Goal: Task Accomplishment & Management: Manage account settings

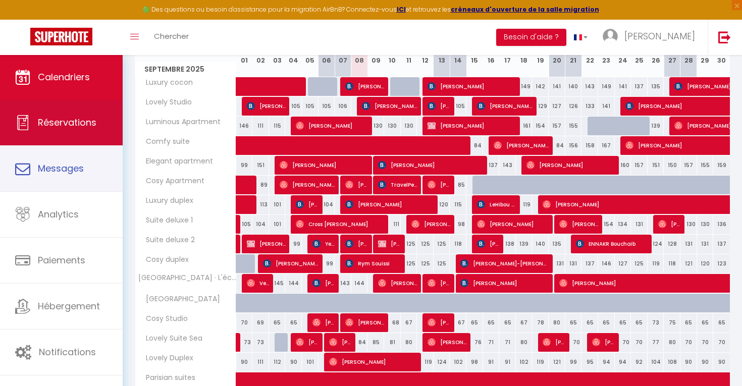
scroll to position [152, 0]
click at [70, 135] on link "Réservations" at bounding box center [61, 122] width 123 height 45
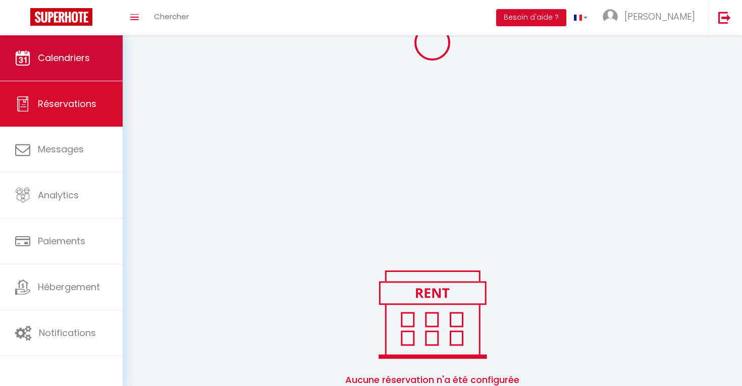
click at [85, 81] on link "Calendriers" at bounding box center [61, 57] width 123 height 45
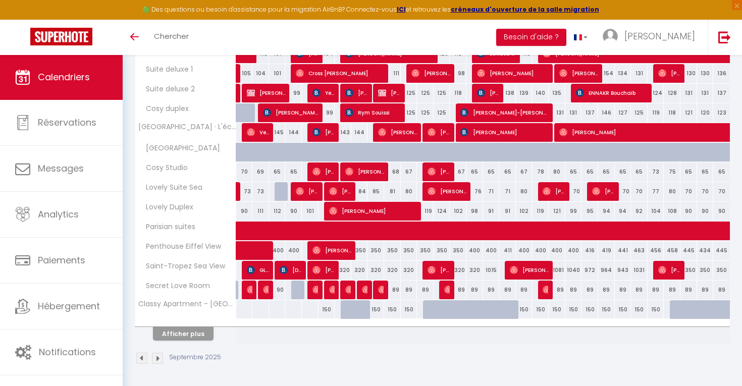
scroll to position [303, 0]
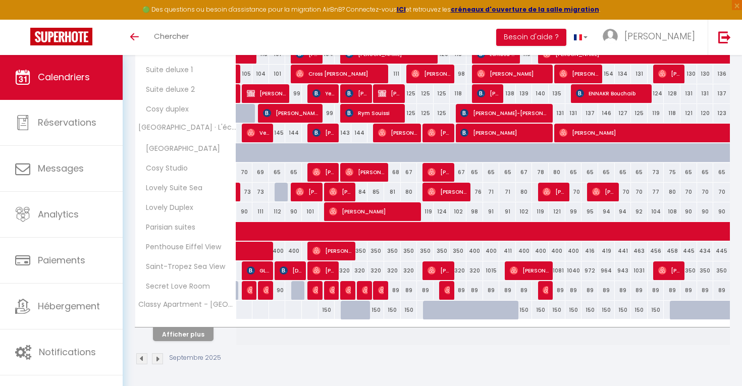
click at [180, 338] on button "Afficher plus" at bounding box center [183, 334] width 61 height 14
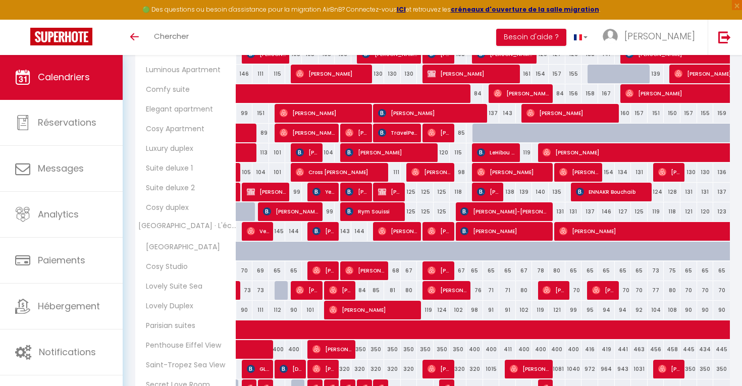
scroll to position [205, 0]
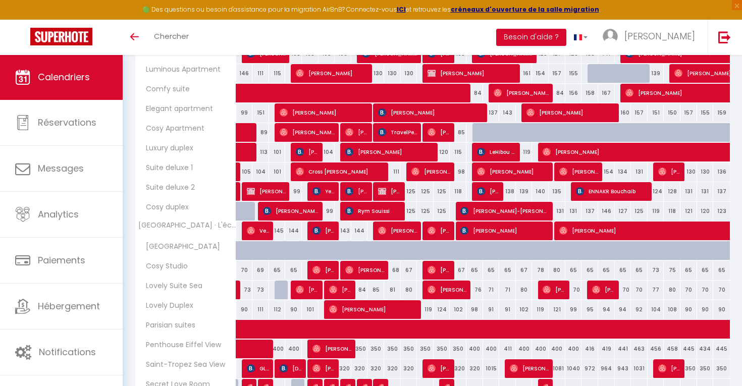
click at [313, 271] on img at bounding box center [316, 270] width 8 height 8
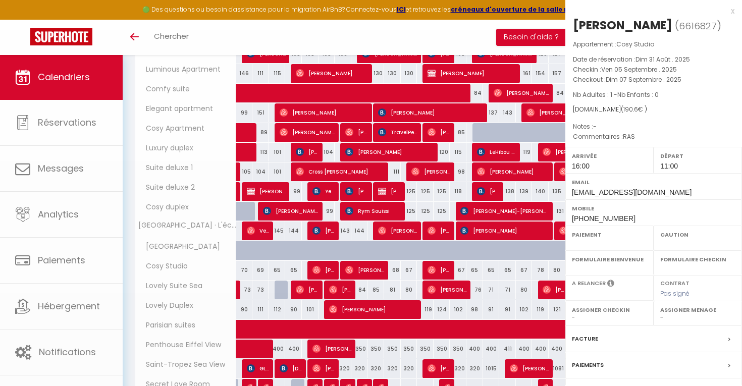
select select "OK"
select select "1"
select select "0"
select select "1"
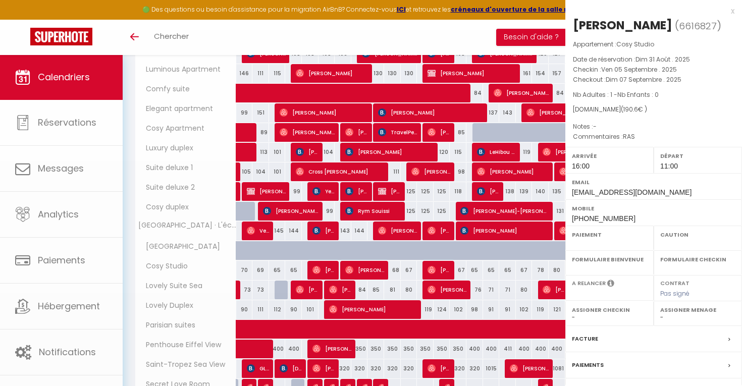
select select
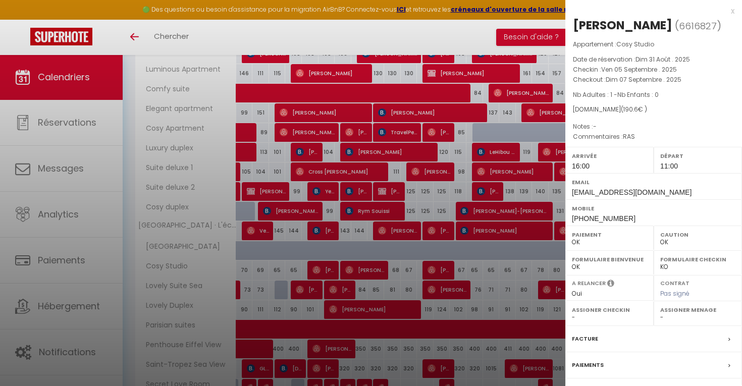
click at [313, 271] on div at bounding box center [371, 193] width 742 height 386
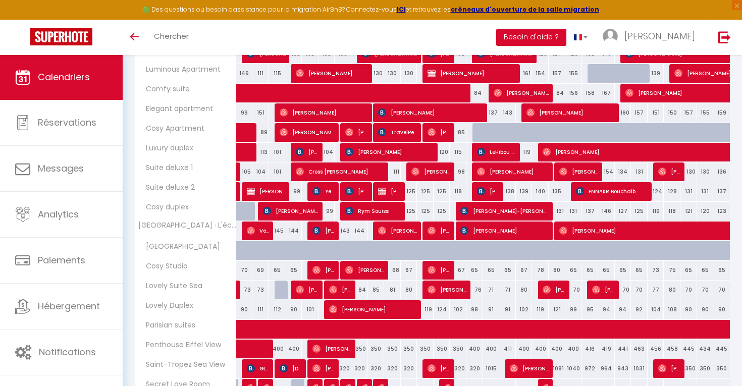
click at [377, 270] on span "[PERSON_NAME]" at bounding box center [364, 269] width 39 height 19
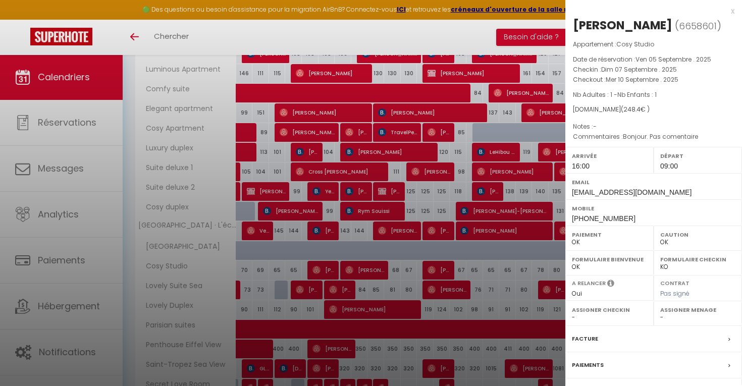
click at [377, 270] on div at bounding box center [371, 193] width 742 height 386
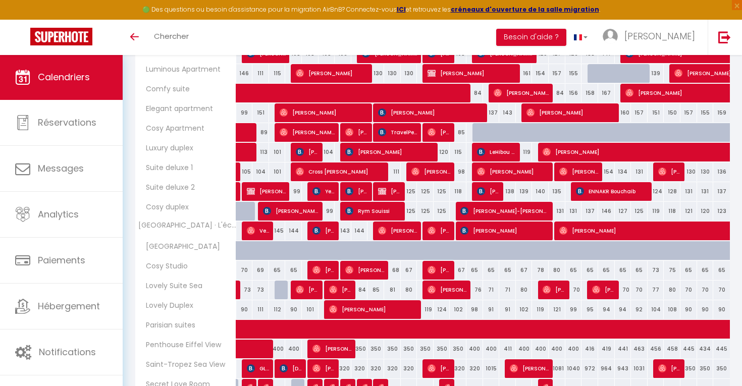
click at [435, 271] on img at bounding box center [431, 270] width 8 height 8
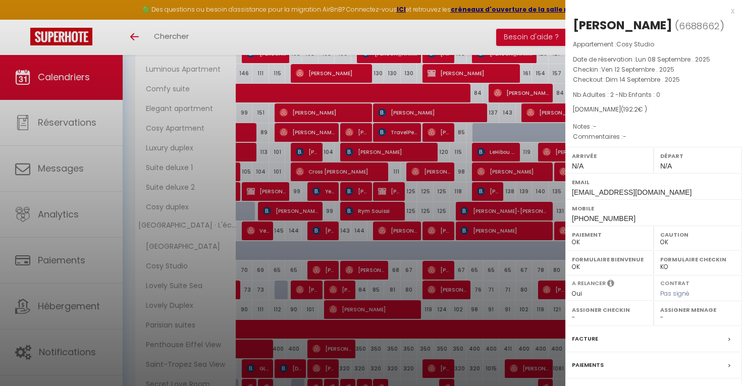
click at [435, 271] on div at bounding box center [371, 193] width 742 height 386
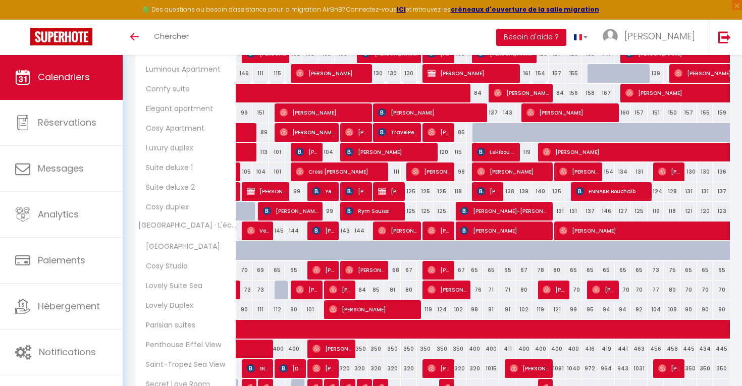
click at [304, 285] on span "[PERSON_NAME] & [PERSON_NAME]" at bounding box center [307, 289] width 22 height 19
select select "1"
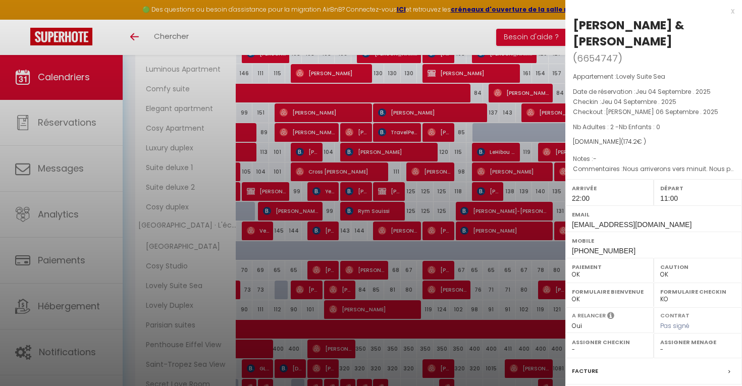
click at [304, 285] on div at bounding box center [371, 193] width 742 height 386
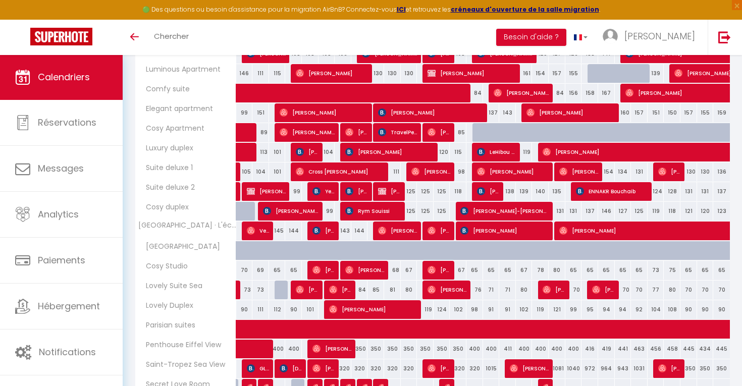
click at [343, 292] on span "[PERSON_NAME]" at bounding box center [340, 289] width 22 height 19
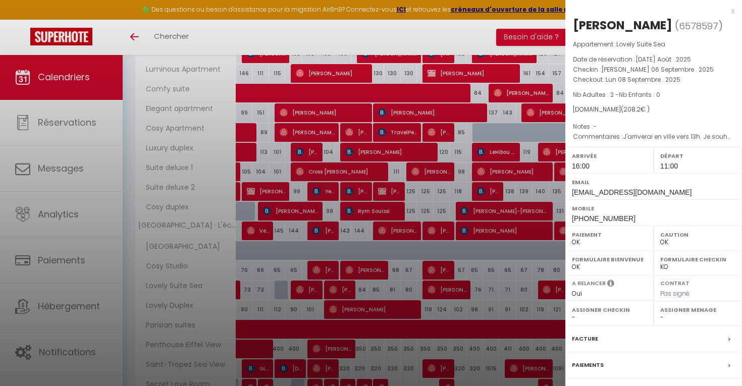
click at [368, 293] on div at bounding box center [371, 193] width 742 height 386
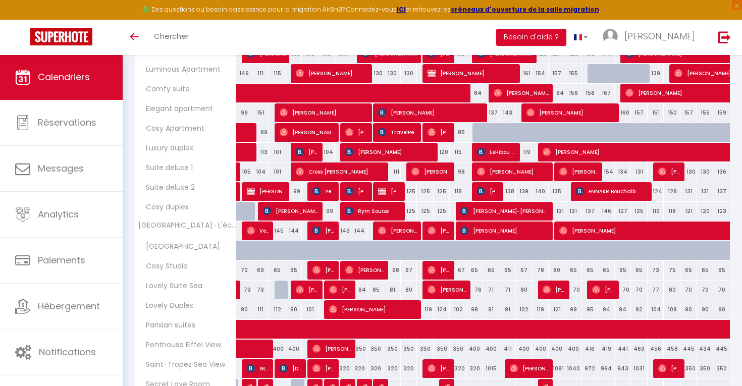
click at [476, 290] on div "76" at bounding box center [474, 289] width 17 height 19
type input "76"
type input "Lun 15 Septembre 2025"
type input "[DATE] Septembre 2025"
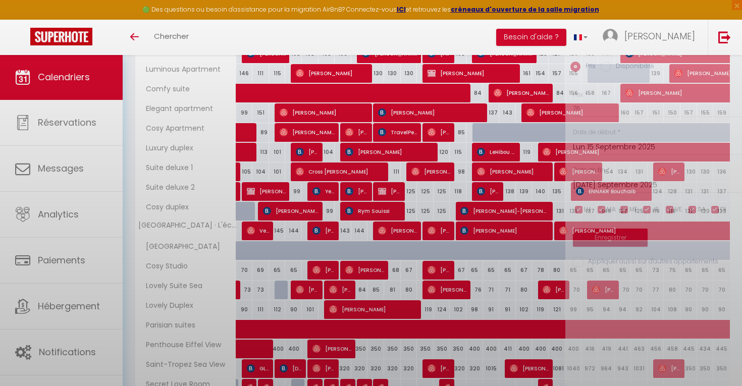
click at [452, 289] on div at bounding box center [371, 193] width 742 height 386
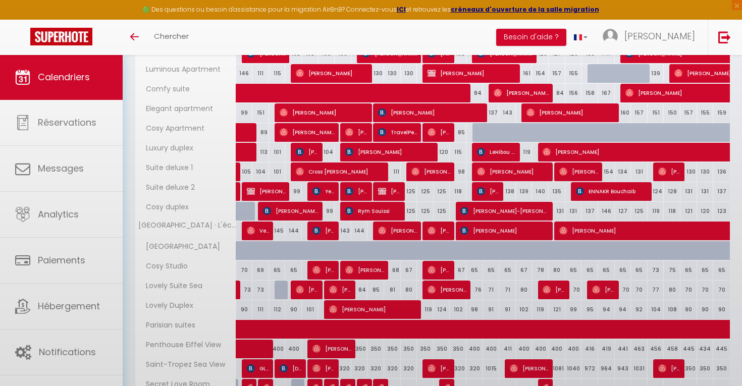
click at [447, 290] on body "🟢 Des questions ou besoin d'assistance pour la migration AirBnB? Connectez-vous…" at bounding box center [371, 224] width 742 height 748
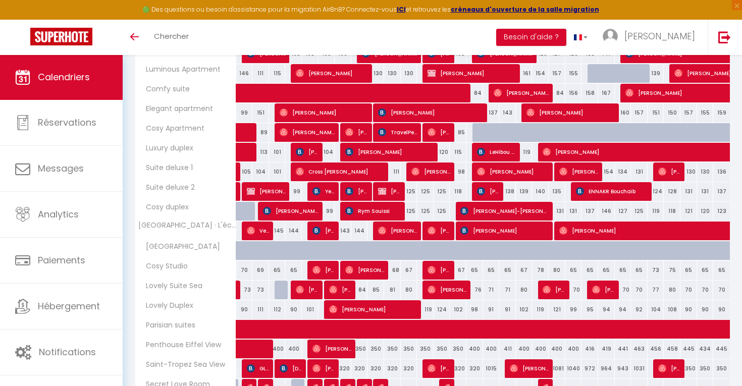
click at [447, 290] on span "[PERSON_NAME]" at bounding box center [446, 289] width 39 height 19
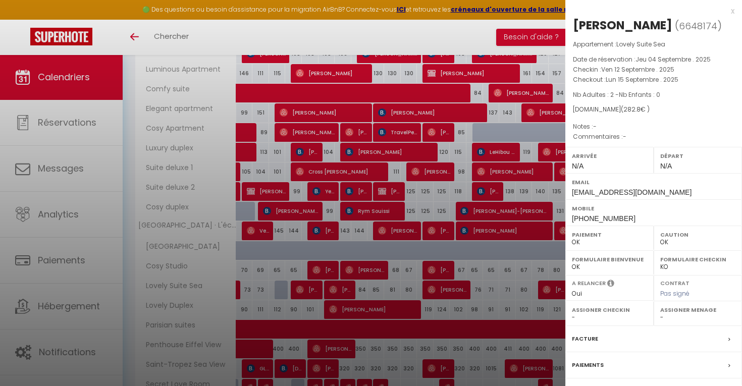
click at [447, 290] on div at bounding box center [371, 193] width 742 height 386
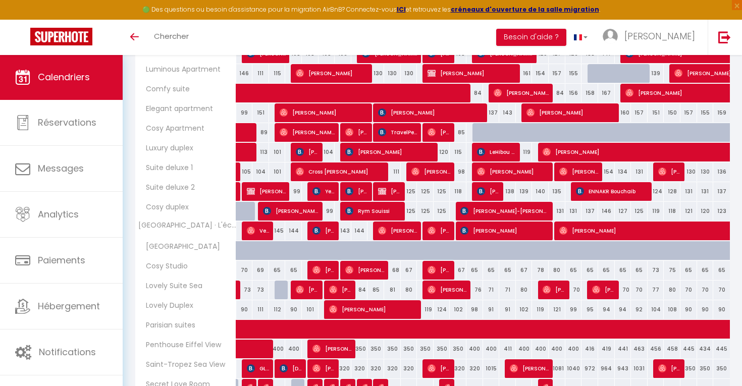
click at [558, 288] on span "[PERSON_NAME] [PERSON_NAME] [PERSON_NAME]" at bounding box center [553, 289] width 22 height 19
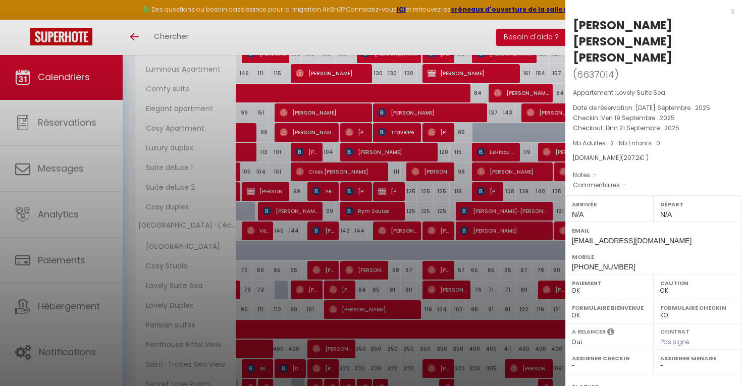
click at [501, 298] on div at bounding box center [371, 193] width 742 height 386
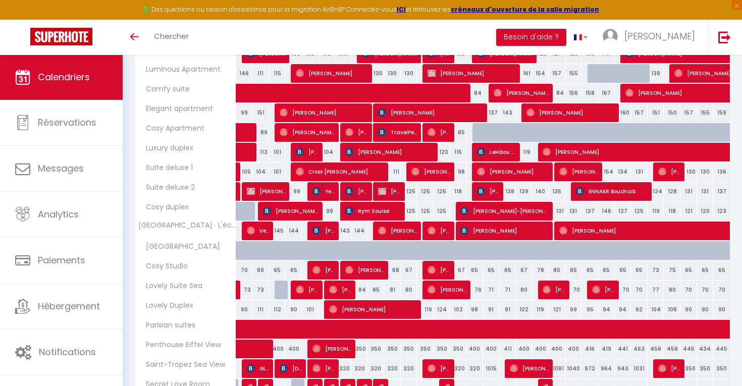
click at [549, 286] on img at bounding box center [546, 290] width 8 height 8
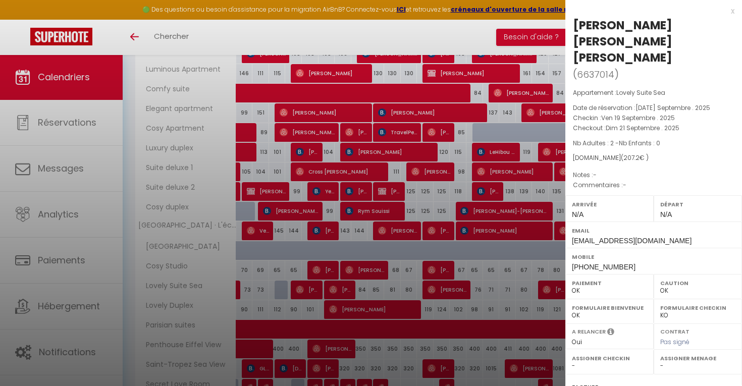
click at [538, 287] on div at bounding box center [371, 193] width 742 height 386
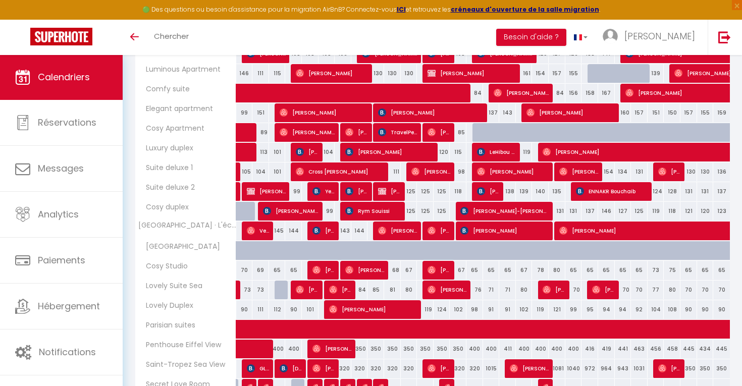
click at [599, 289] on img at bounding box center [596, 290] width 8 height 8
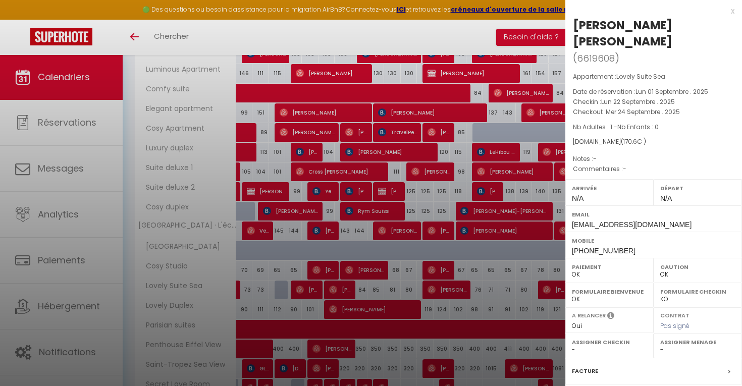
click at [413, 316] on div at bounding box center [371, 193] width 742 height 386
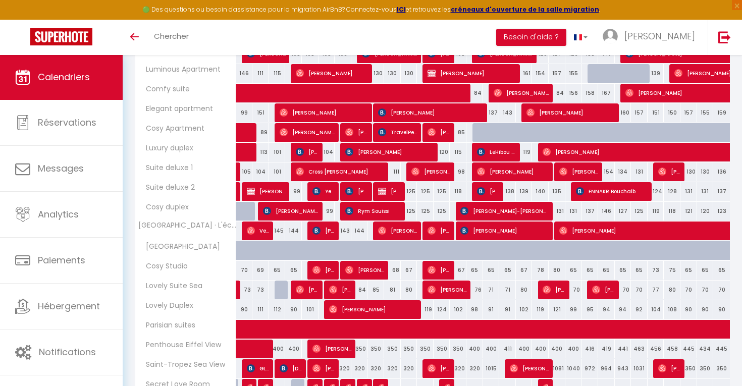
click at [401, 313] on span "[PERSON_NAME]" at bounding box center [373, 309] width 89 height 19
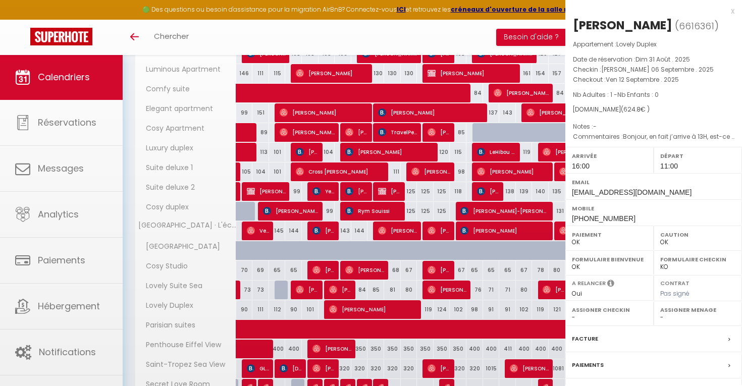
select select "1"
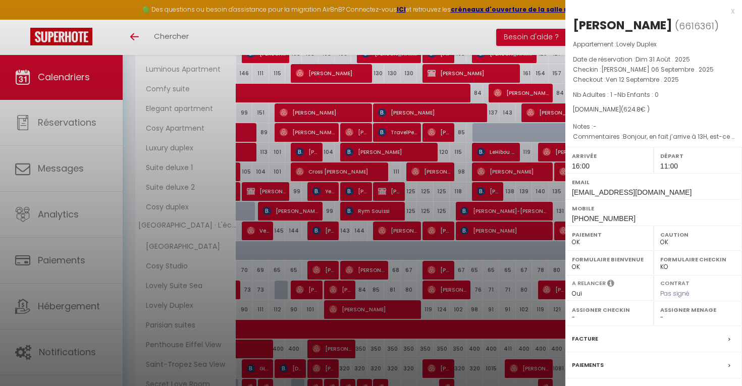
click at [382, 316] on div at bounding box center [371, 193] width 742 height 386
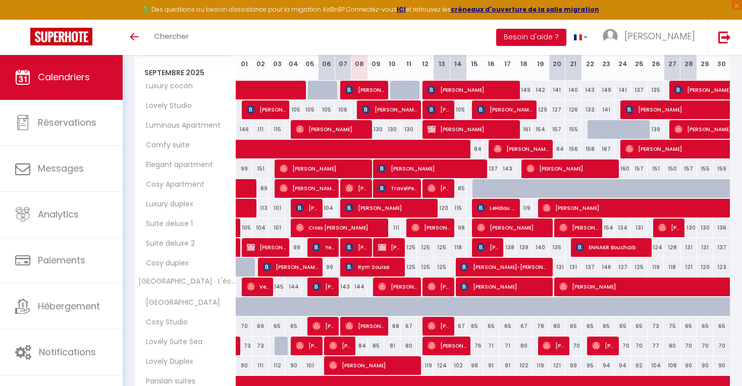
scroll to position [148, 0]
